Goal: Download file/media

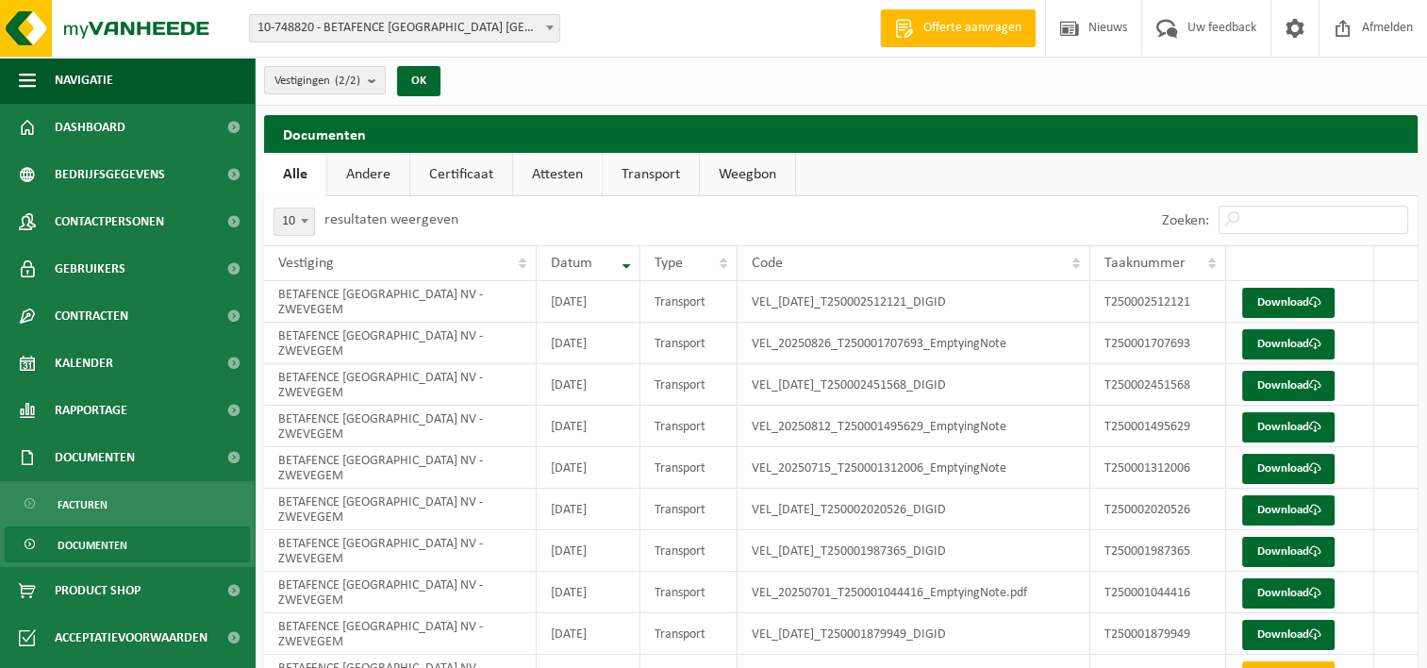
click at [116, 543] on span "Documenten" at bounding box center [93, 545] width 70 height 36
click at [381, 174] on link "Andere" at bounding box center [368, 174] width 82 height 43
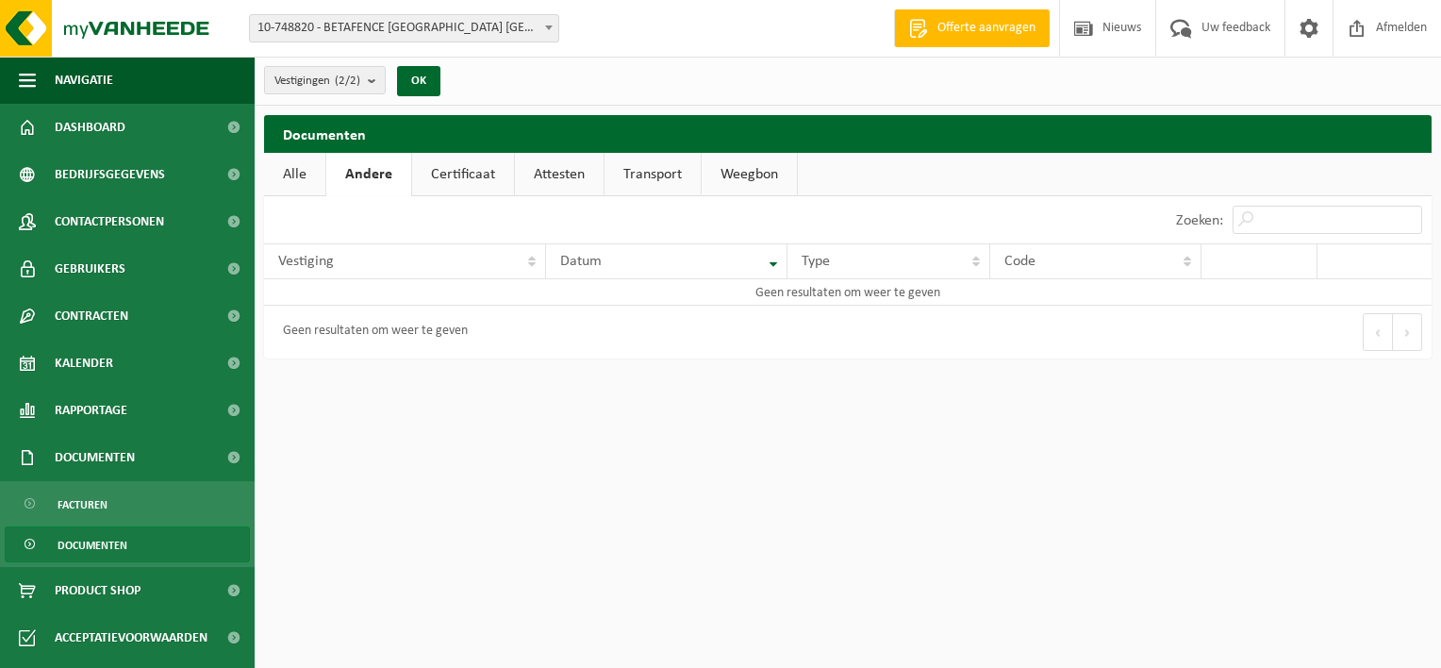
click at [455, 174] on link "Certificaat" at bounding box center [463, 174] width 102 height 43
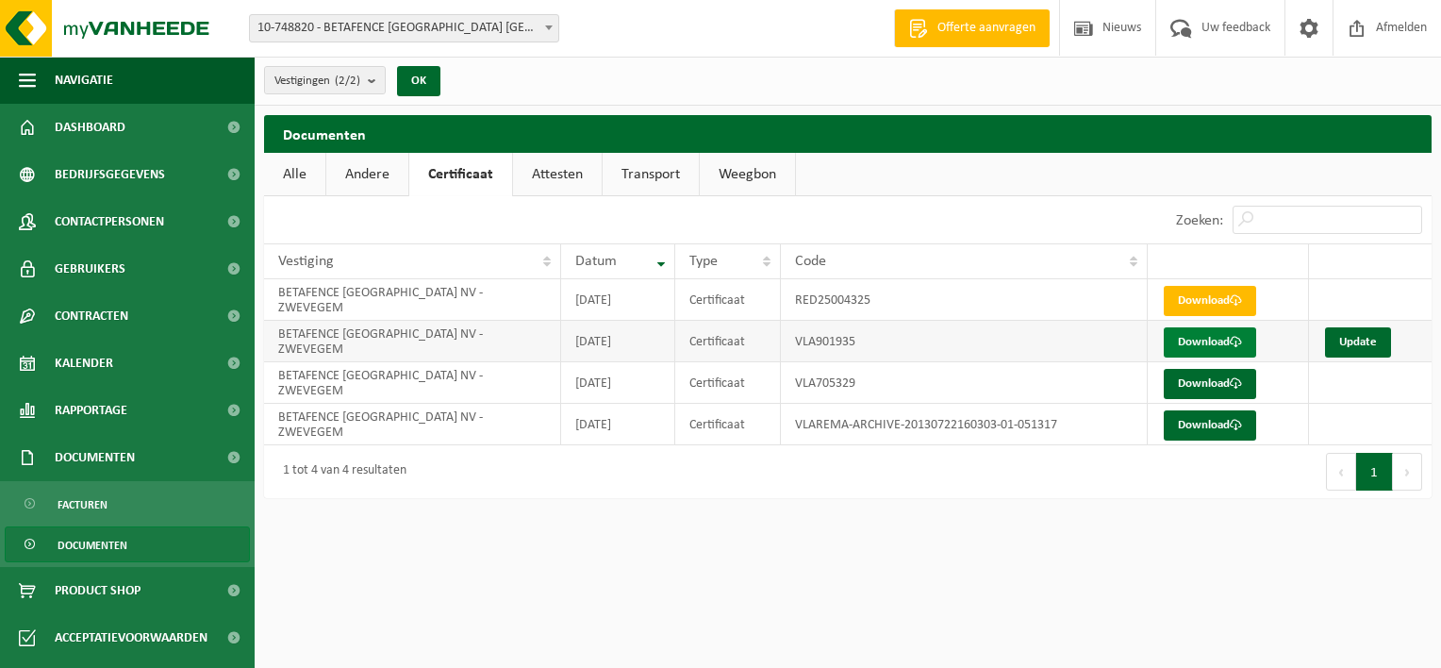
click at [1210, 339] on link "Download" at bounding box center [1210, 342] width 92 height 30
click at [1360, 336] on link "Update" at bounding box center [1358, 342] width 66 height 30
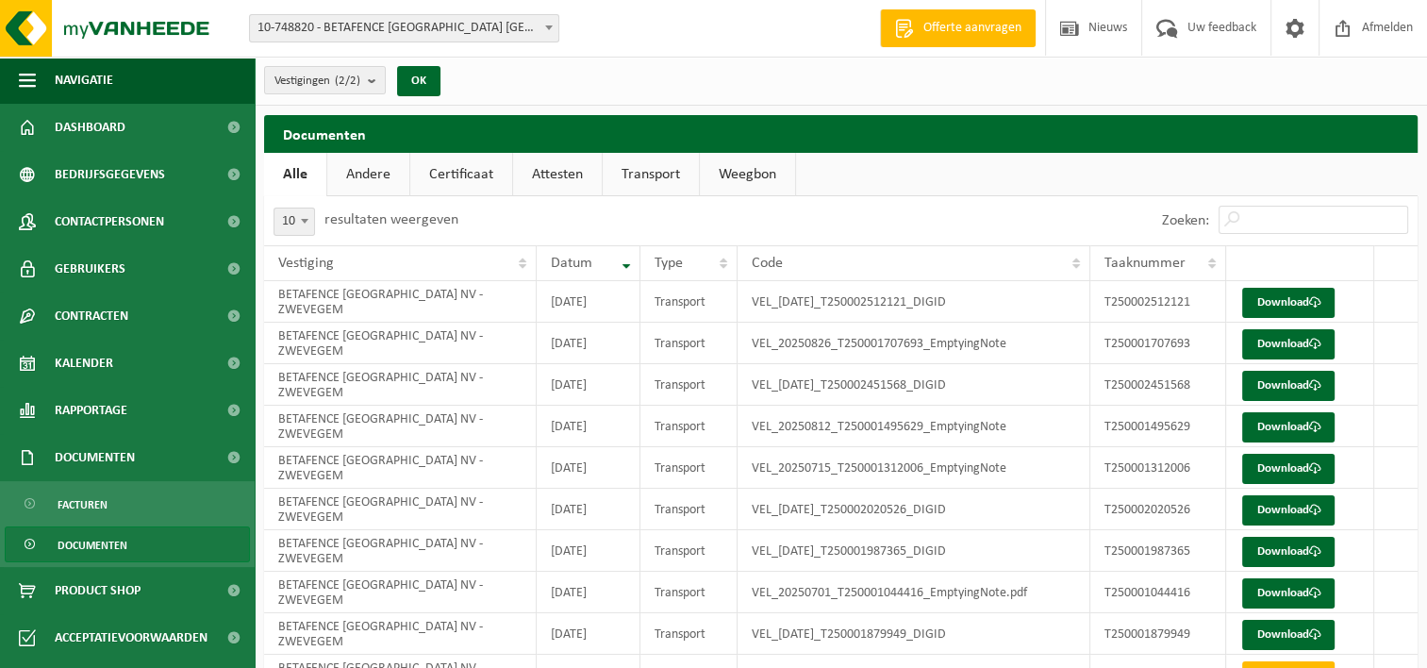
click at [464, 168] on link "Certificaat" at bounding box center [461, 174] width 102 height 43
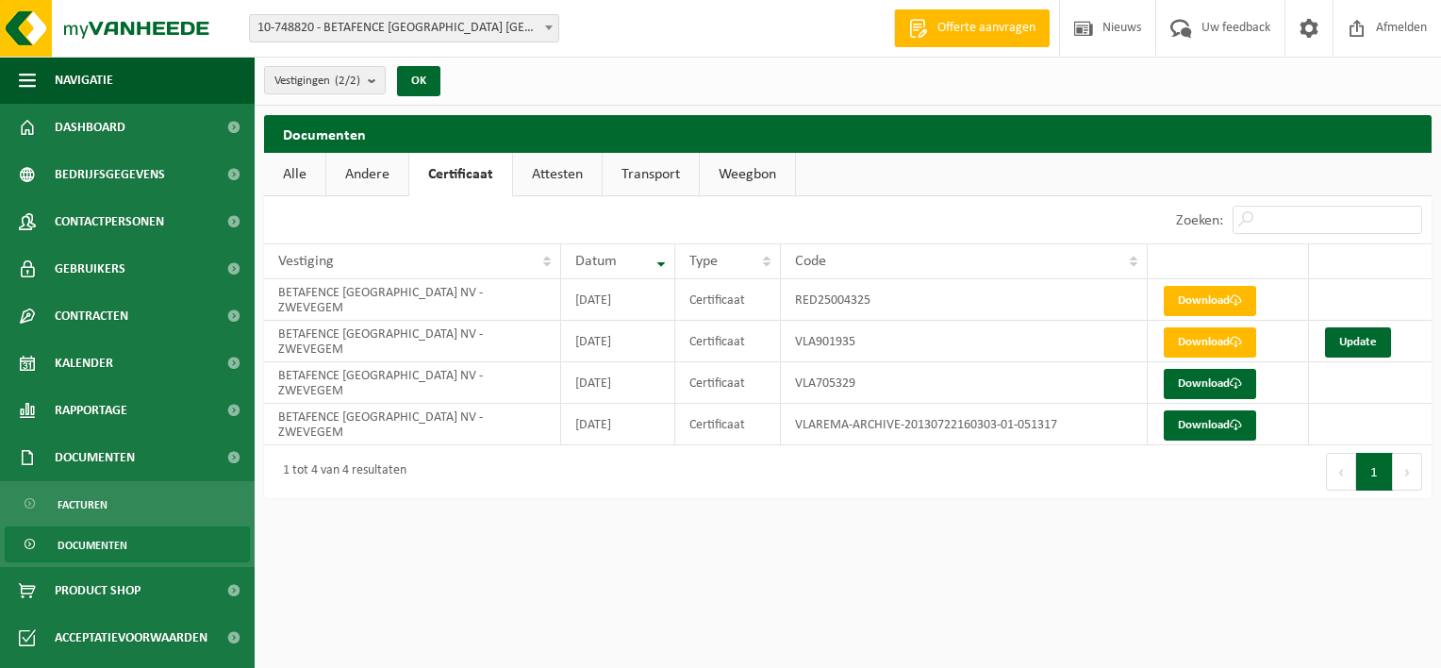
click at [540, 172] on link "Attesten" at bounding box center [557, 174] width 89 height 43
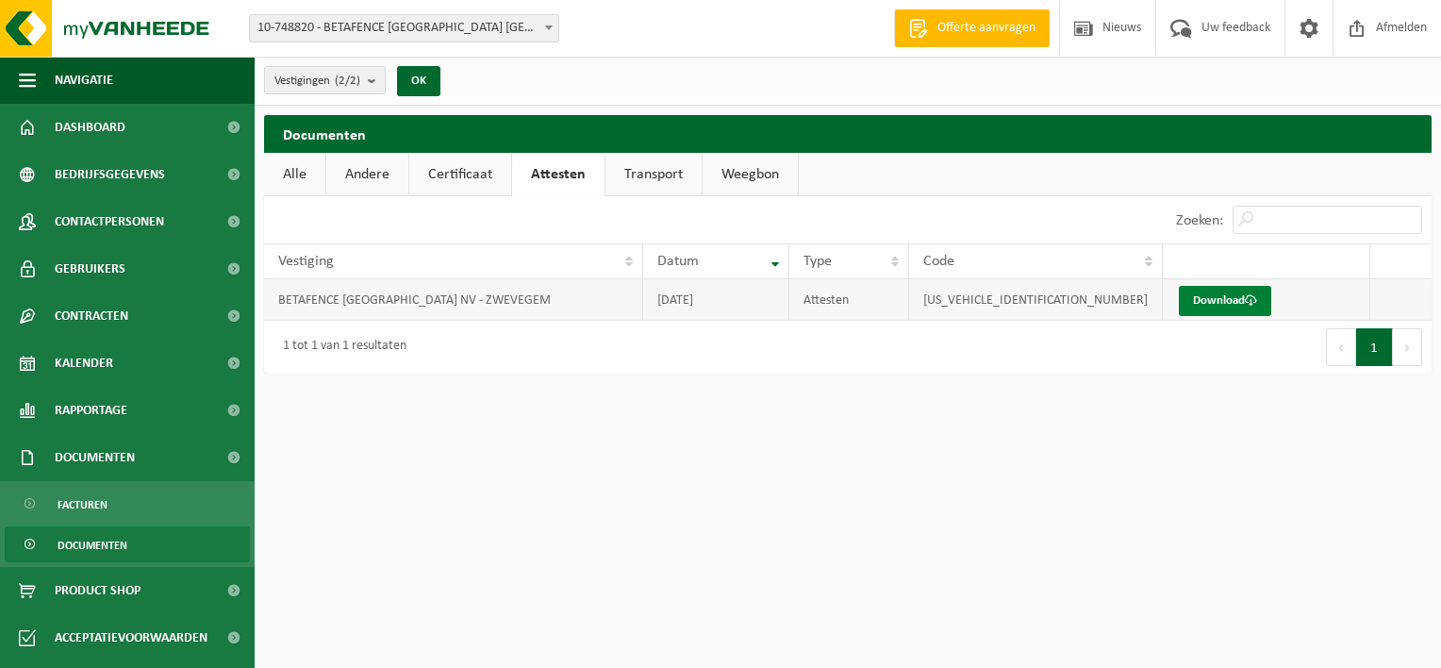
click at [1196, 301] on link "Download" at bounding box center [1225, 301] width 92 height 30
click at [476, 175] on link "Certificaat" at bounding box center [460, 174] width 102 height 43
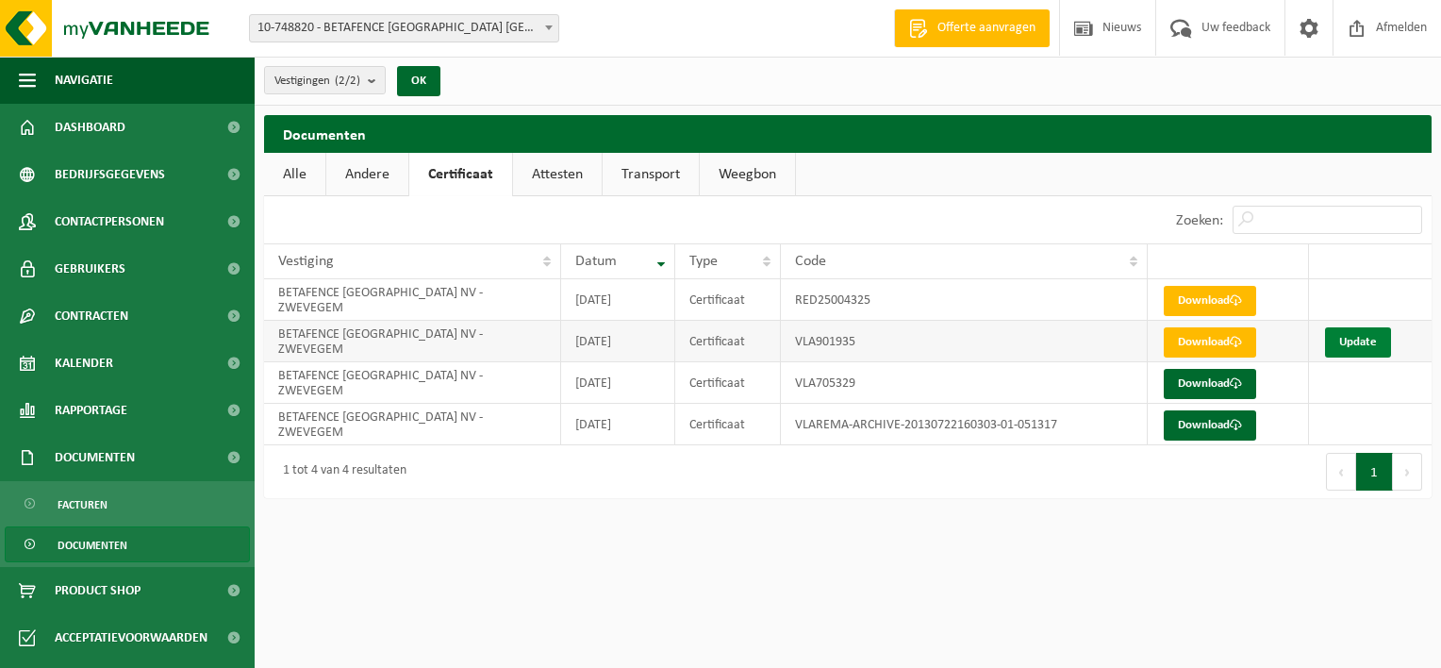
click at [1347, 339] on link "Update" at bounding box center [1358, 342] width 66 height 30
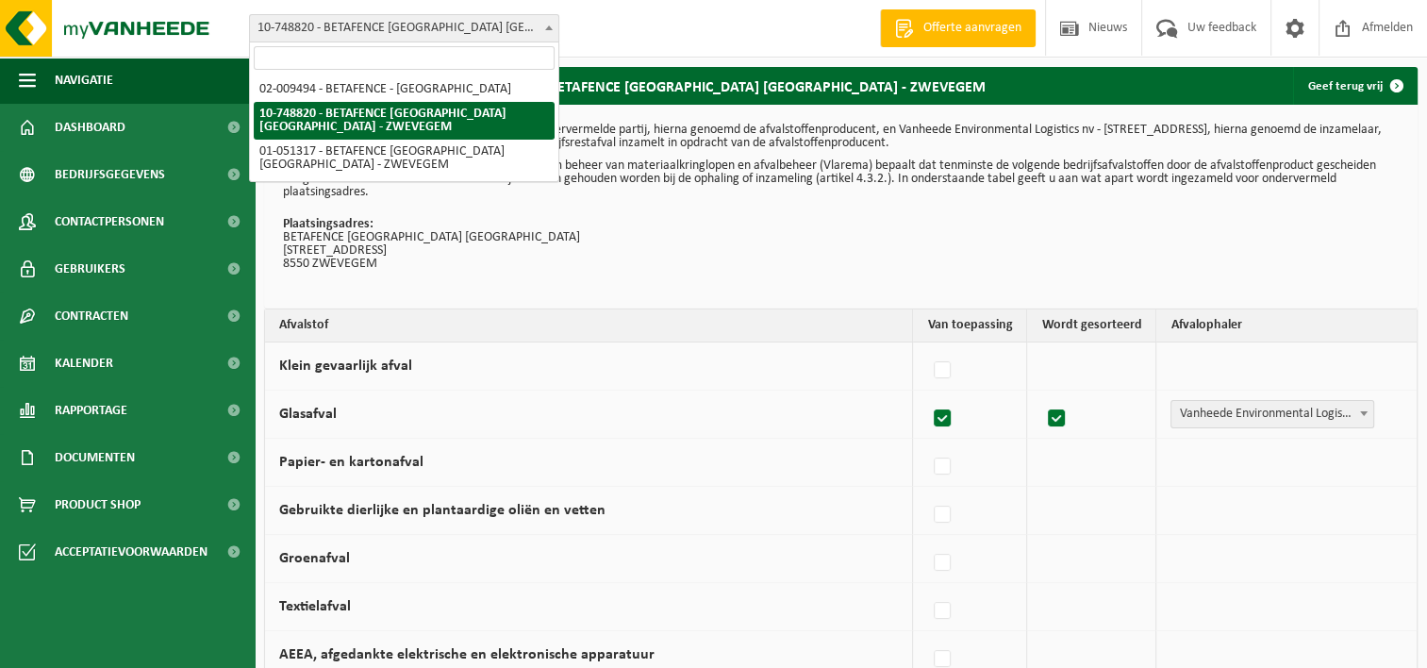
click at [550, 26] on b at bounding box center [549, 27] width 8 height 5
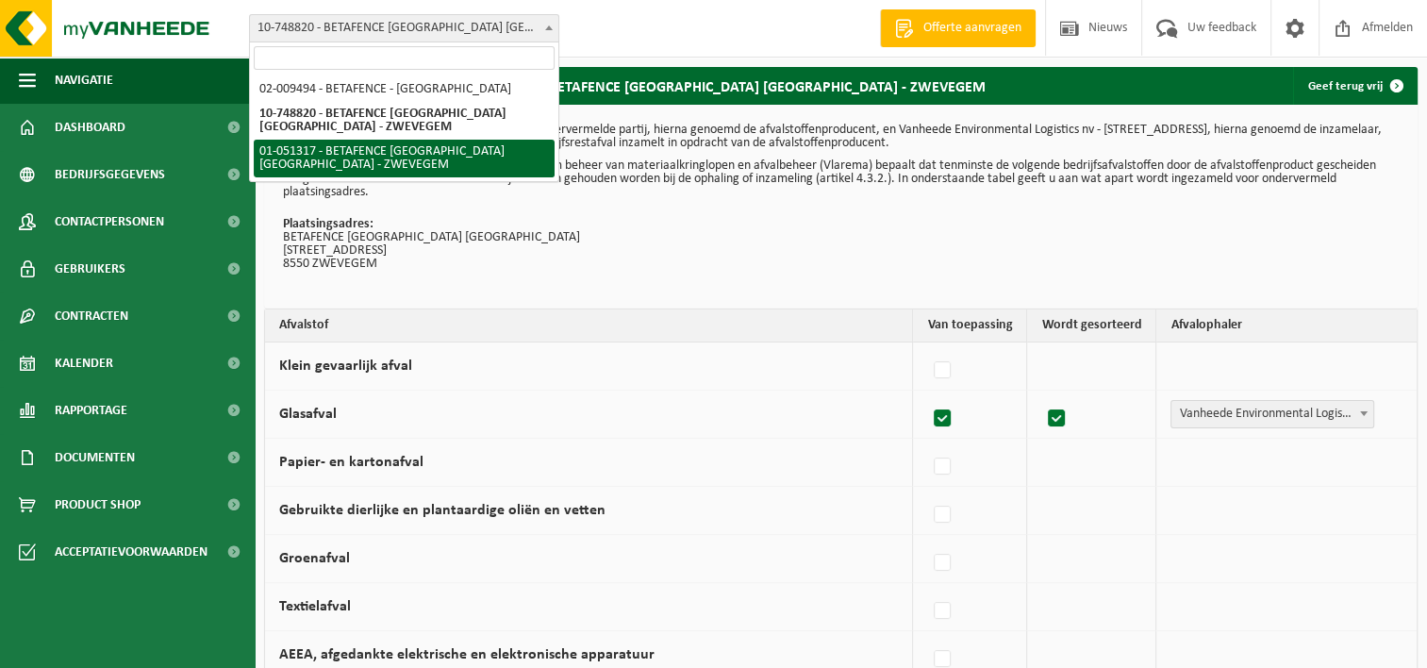
select select "248"
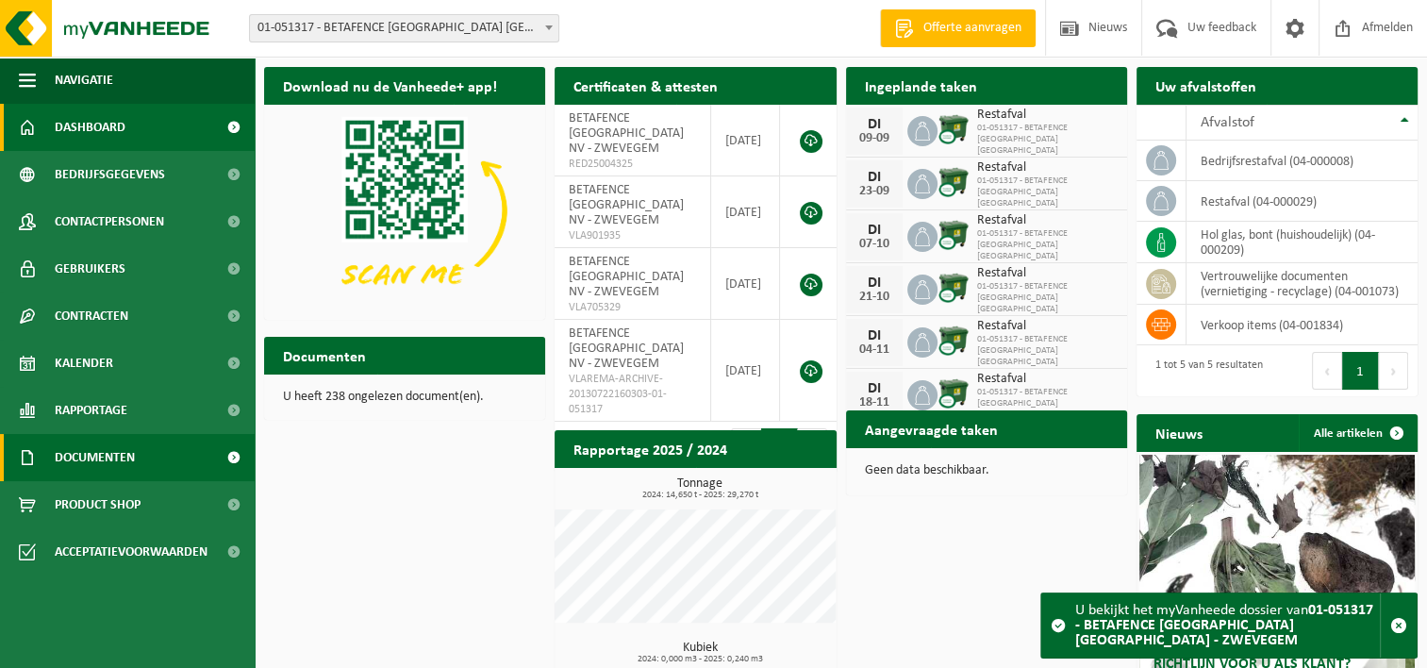
click at [111, 460] on span "Documenten" at bounding box center [95, 457] width 80 height 47
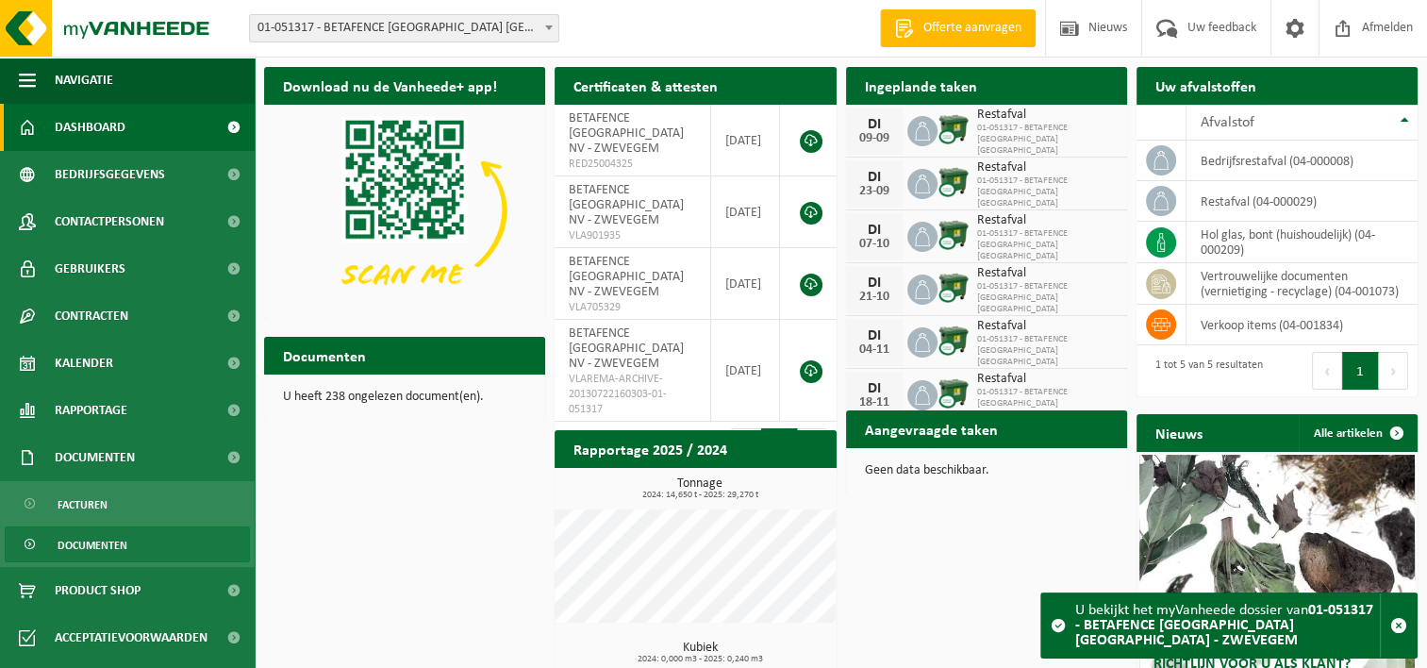
click at [73, 545] on span "Documenten" at bounding box center [93, 545] width 70 height 36
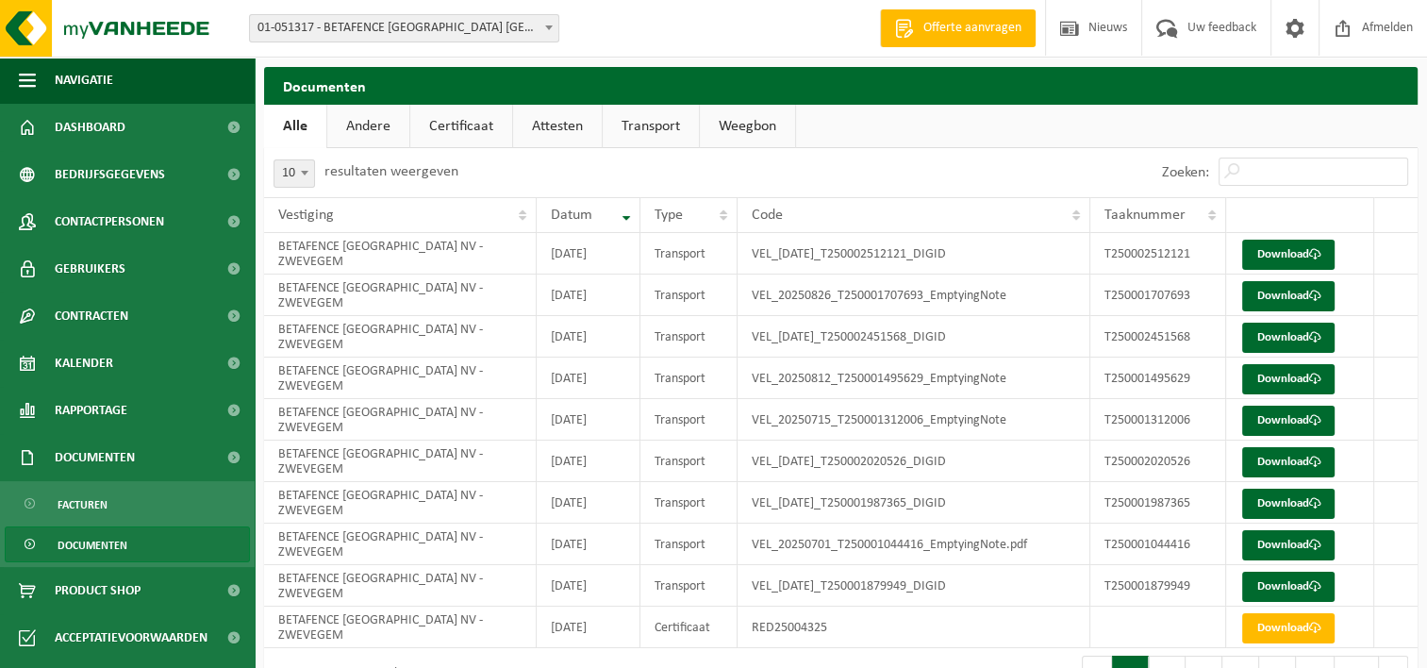
click at [457, 127] on link "Certificaat" at bounding box center [461, 126] width 102 height 43
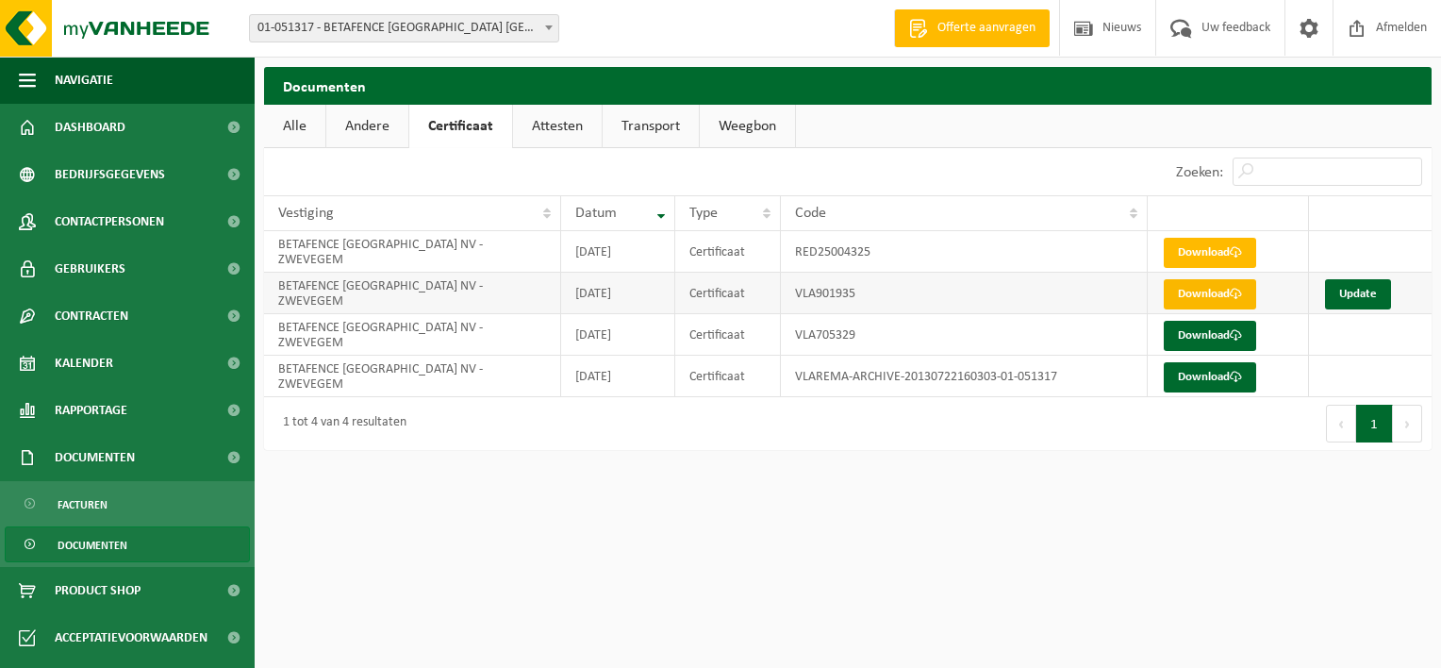
click at [1204, 290] on link "Download" at bounding box center [1210, 294] width 92 height 30
